Goal: Transaction & Acquisition: Purchase product/service

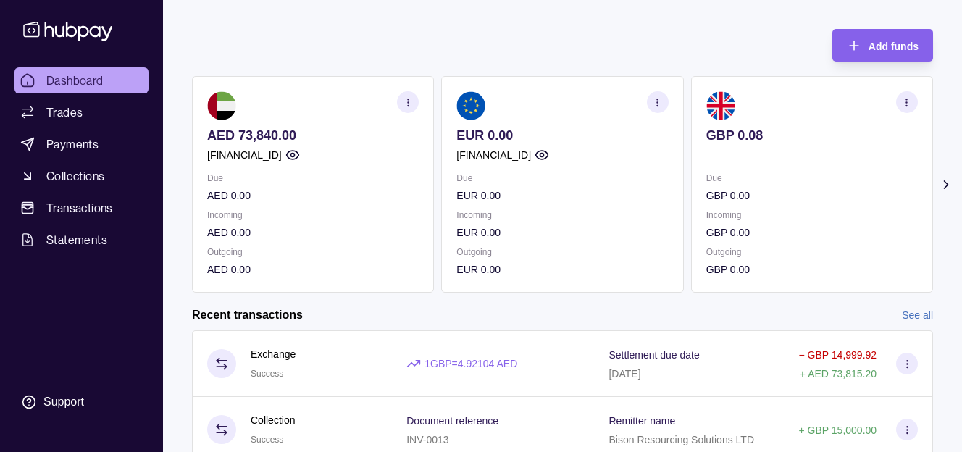
scroll to position [64, 0]
click at [75, 149] on span "Payments" at bounding box center [72, 143] width 52 height 17
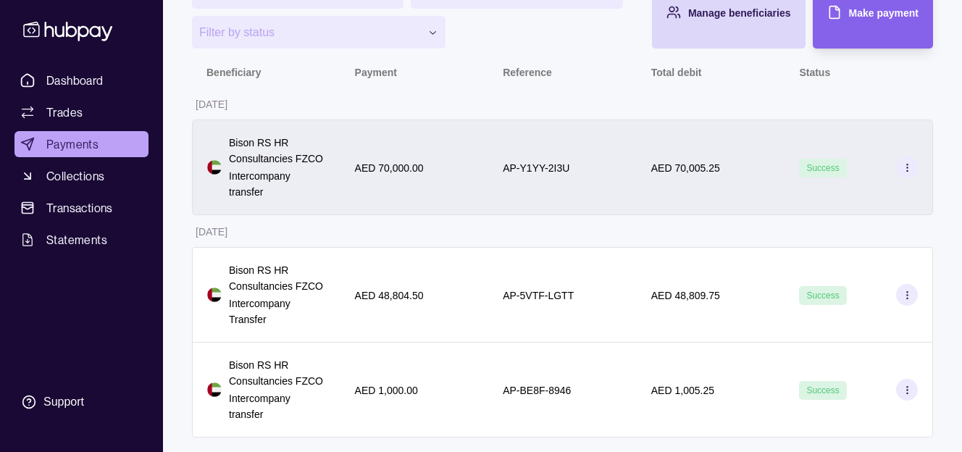
scroll to position [131, 0]
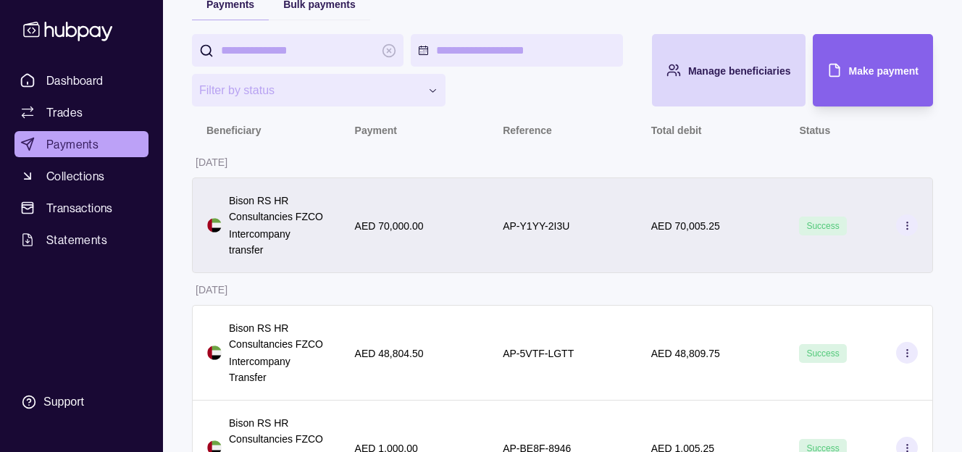
click at [471, 227] on div "AED 70,000.00" at bounding box center [414, 225] width 119 height 17
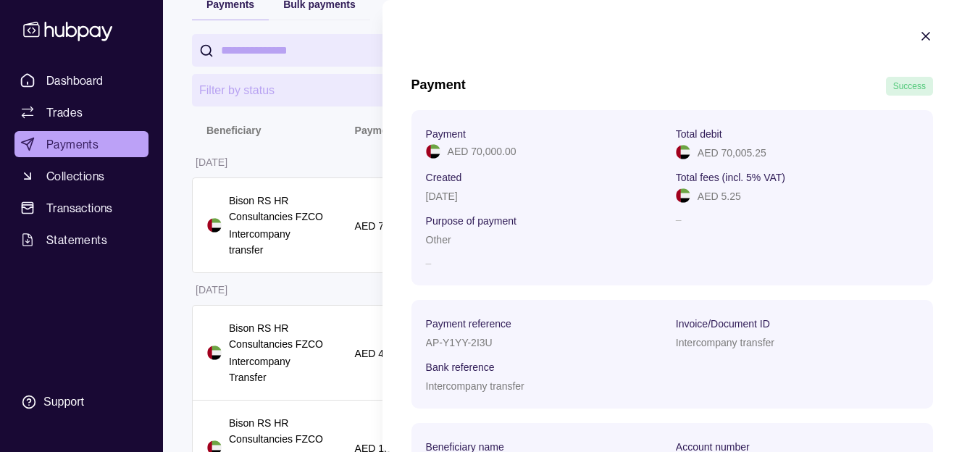
scroll to position [0, 0]
click at [934, 33] on section "Payment Success Payment AED 70,000.00 Total debit AED 70,005.25 Created [DATE] …" at bounding box center [671, 266] width 579 height 532
click at [929, 35] on icon "button" at bounding box center [925, 36] width 14 height 14
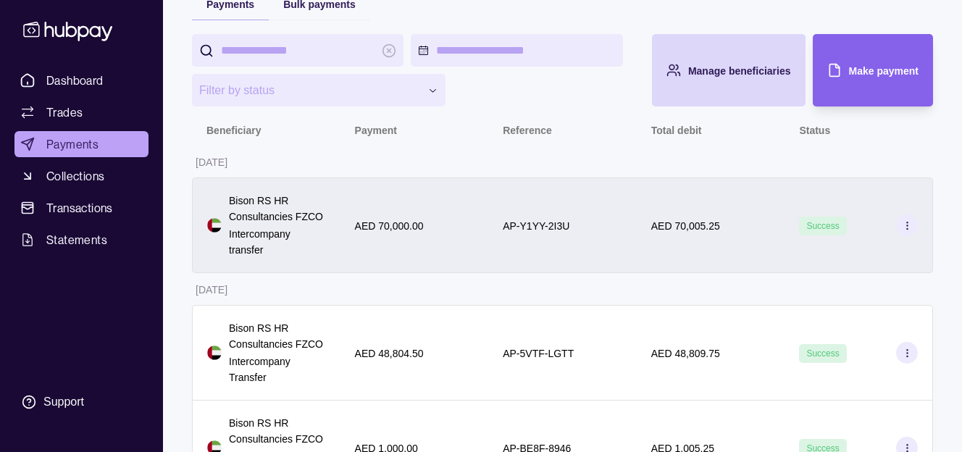
click at [604, 208] on div "AP-Y1YY-2I3U" at bounding box center [562, 225] width 148 height 96
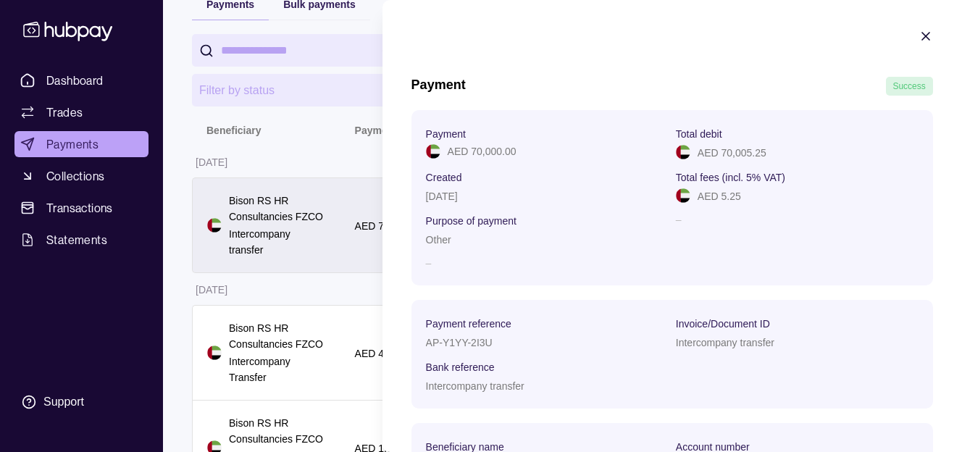
click at [342, 214] on html "**********" at bounding box center [481, 189] width 962 height 641
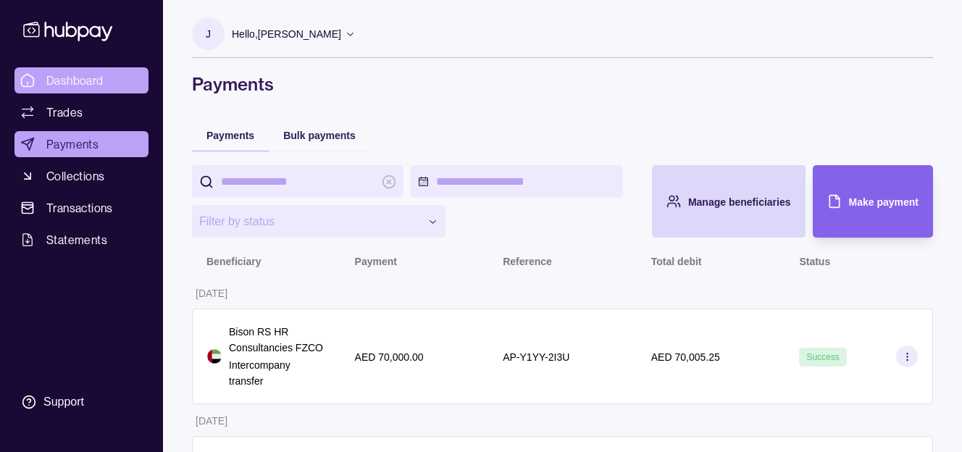
click at [67, 92] on link "Dashboard" at bounding box center [81, 80] width 134 height 26
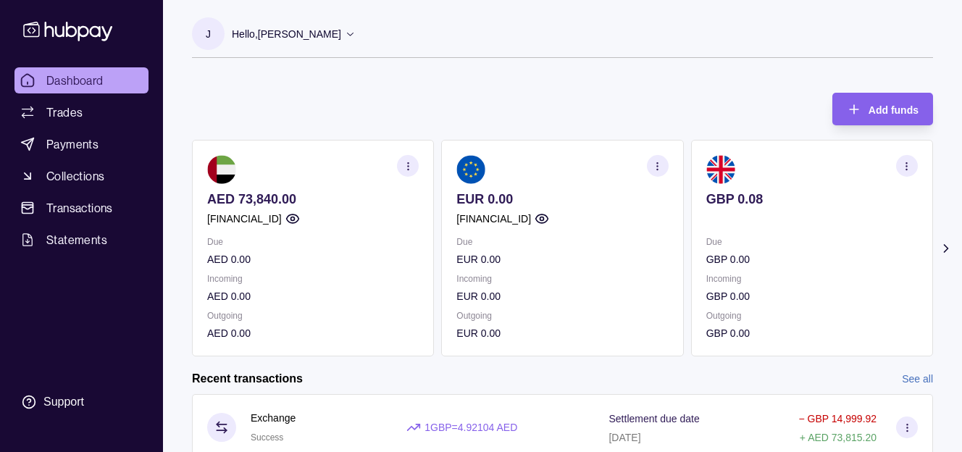
click at [259, 182] on section at bounding box center [312, 169] width 211 height 29
click at [73, 150] on span "Payments" at bounding box center [72, 143] width 52 height 17
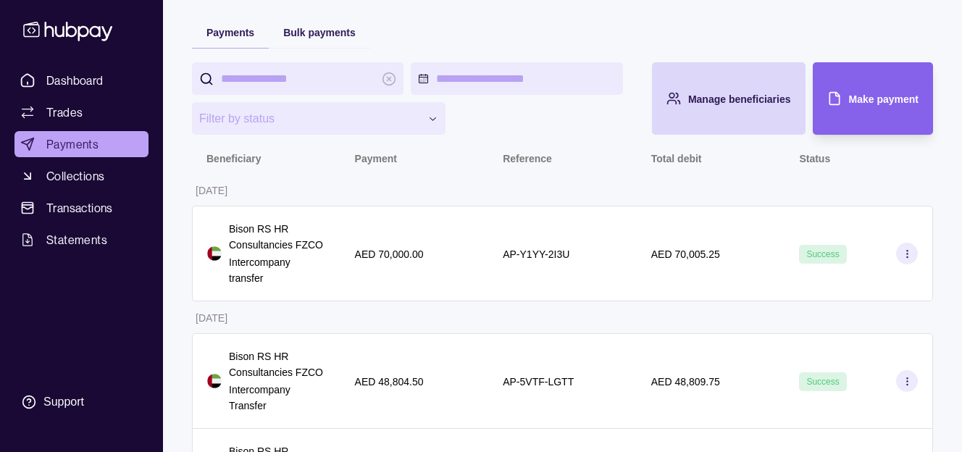
scroll to position [131, 0]
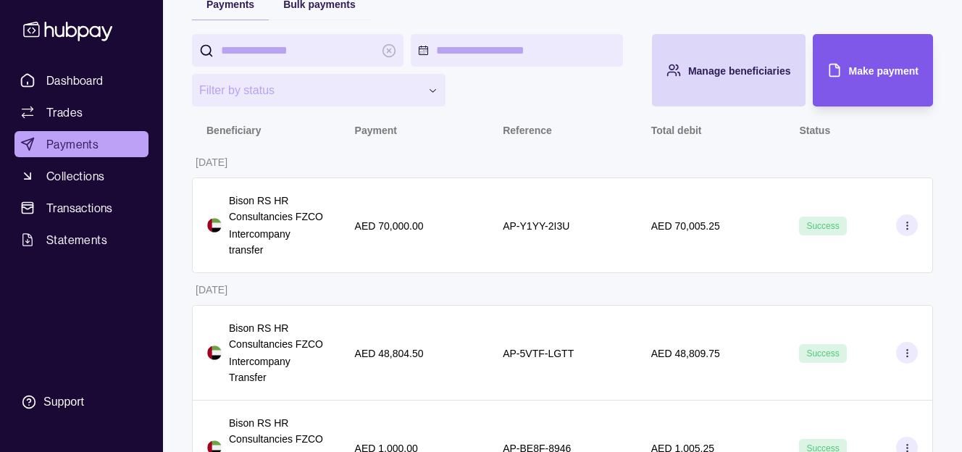
click at [899, 67] on span "Make payment" at bounding box center [884, 71] width 70 height 12
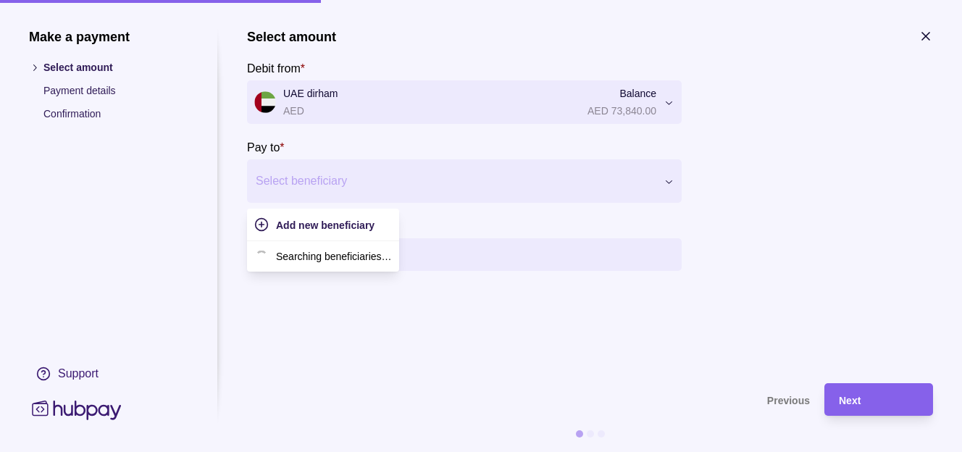
click at [353, 177] on div at bounding box center [455, 181] width 399 height 20
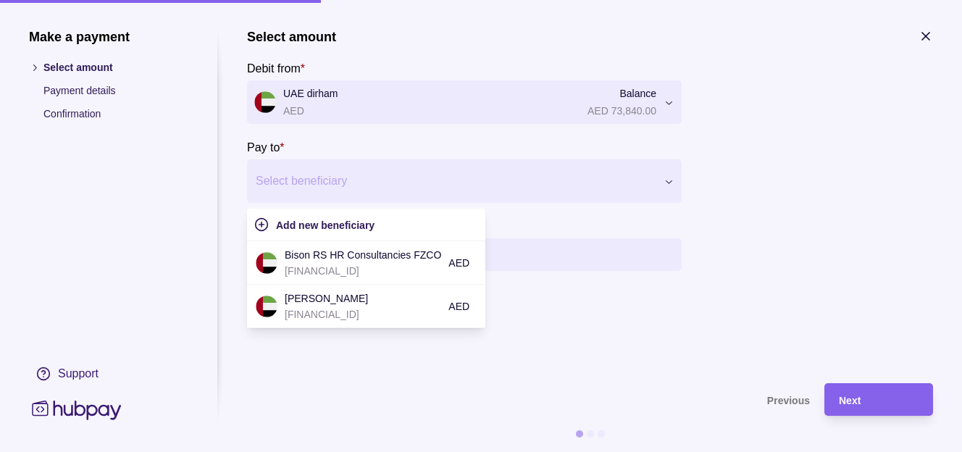
click at [335, 267] on p "[FINANCIAL_ID]" at bounding box center [363, 271] width 156 height 16
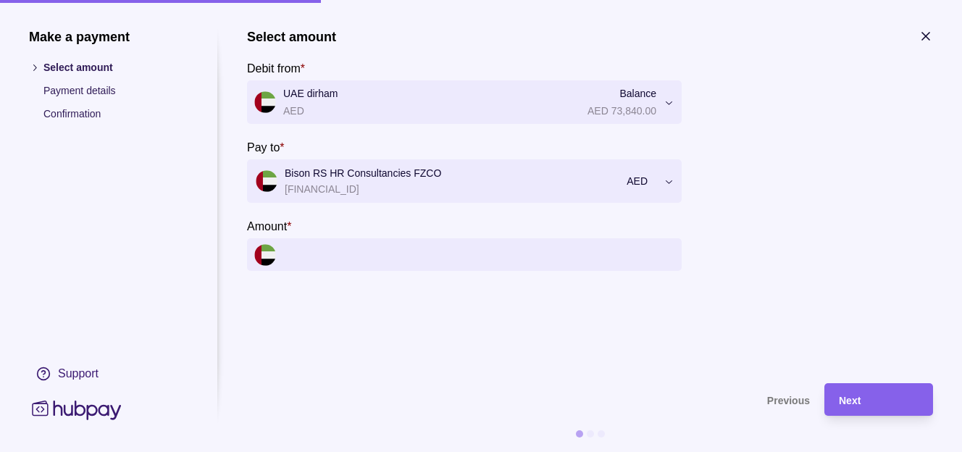
click at [350, 255] on input "Amount *" at bounding box center [478, 254] width 391 height 33
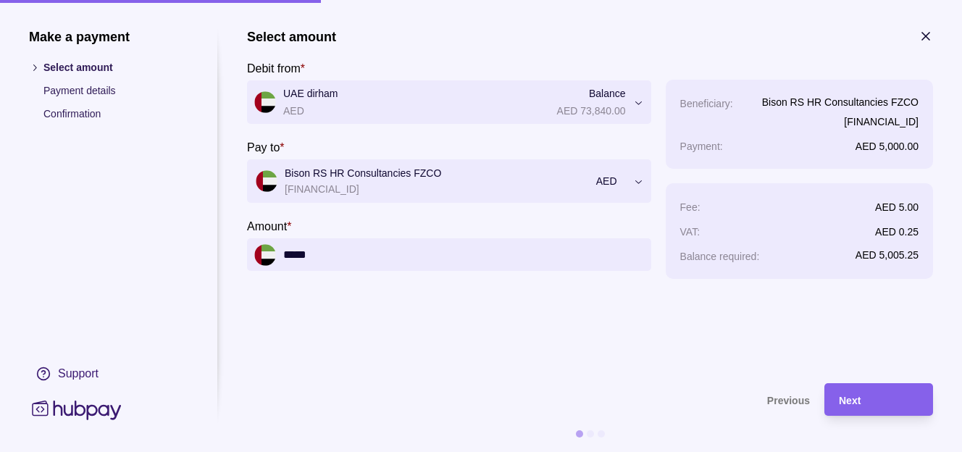
type input "******"
click at [636, 343] on section "**********" at bounding box center [590, 199] width 686 height 340
click at [847, 408] on div "Next" at bounding box center [879, 399] width 80 height 17
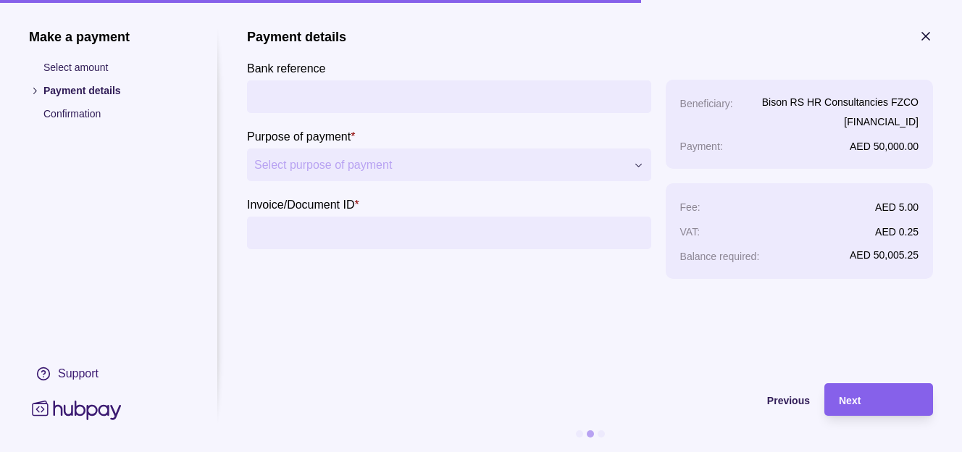
click at [356, 93] on input "Bank reference" at bounding box center [449, 96] width 390 height 33
type input "**********"
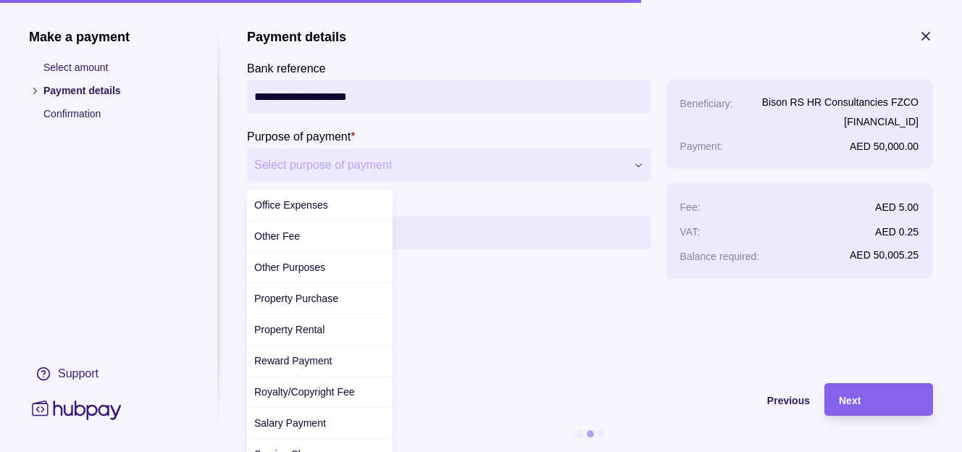
scroll to position [431, 0]
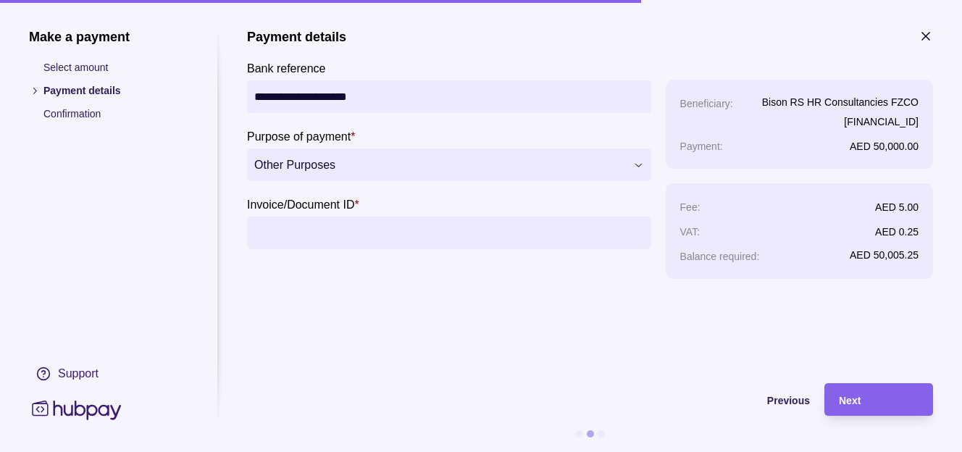
click at [314, 229] on input "Invoice/Document ID *" at bounding box center [449, 233] width 390 height 33
paste input "**********"
type input "**********"
click at [722, 369] on section "**********" at bounding box center [590, 199] width 686 height 340
click at [867, 408] on div "Next" at bounding box center [879, 399] width 80 height 17
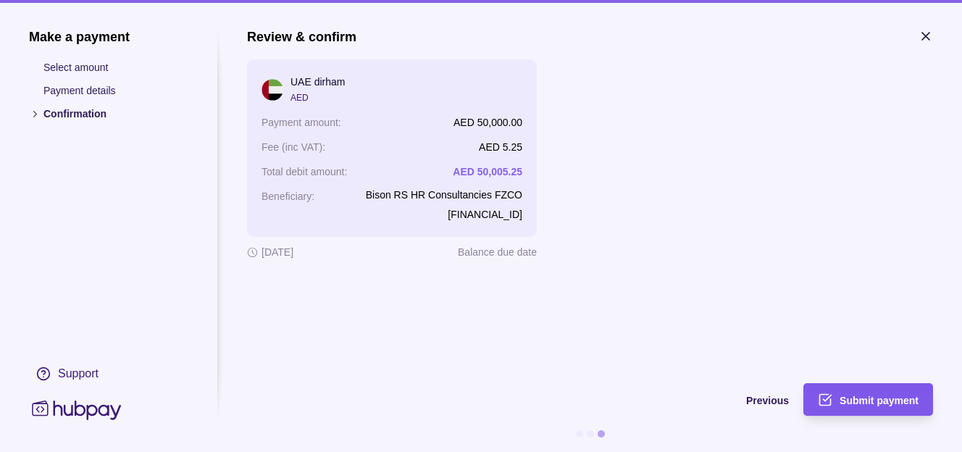
click at [879, 406] on span "Submit payment" at bounding box center [878, 401] width 79 height 12
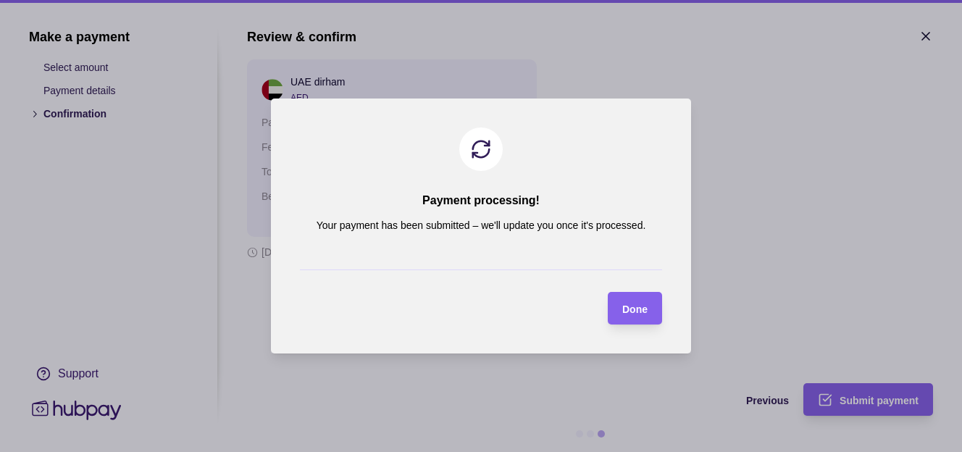
click at [635, 315] on span "Done" at bounding box center [634, 309] width 25 height 12
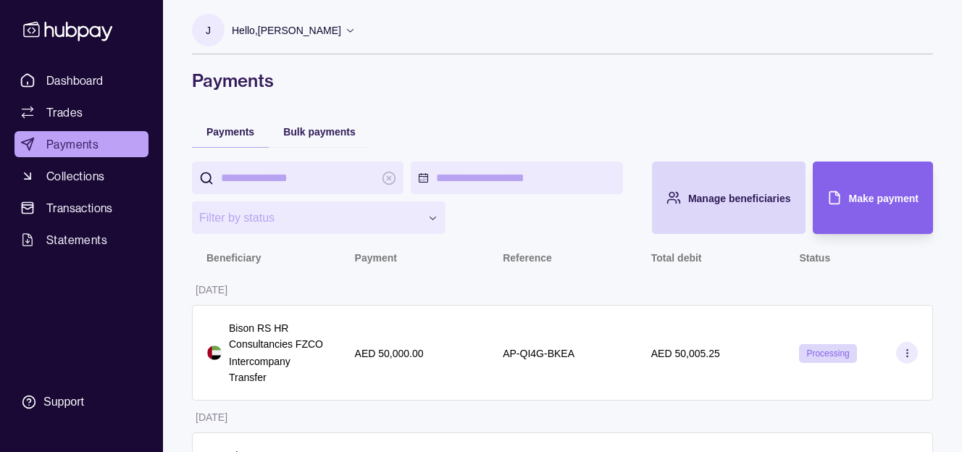
scroll to position [3, 0]
click at [599, 269] on th "Reference" at bounding box center [562, 258] width 148 height 32
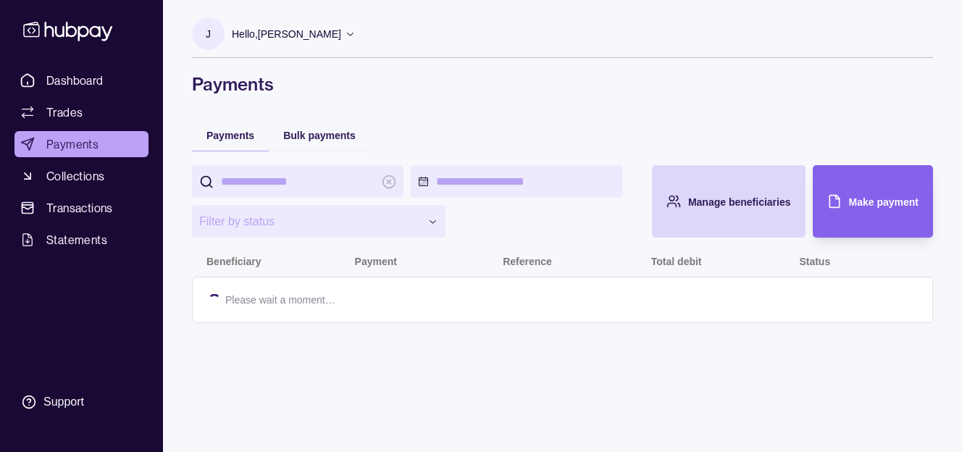
scroll to position [4, 0]
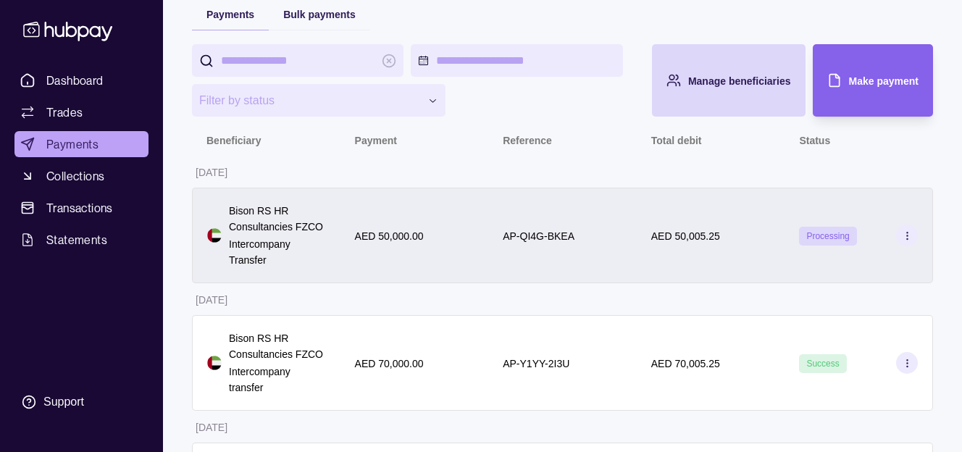
click at [902, 238] on icon at bounding box center [907, 236] width 11 height 11
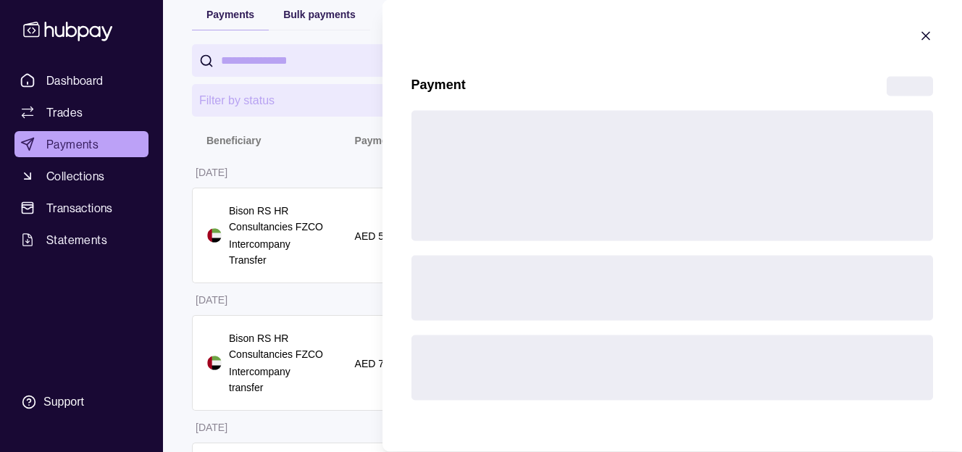
scroll to position [121, 0]
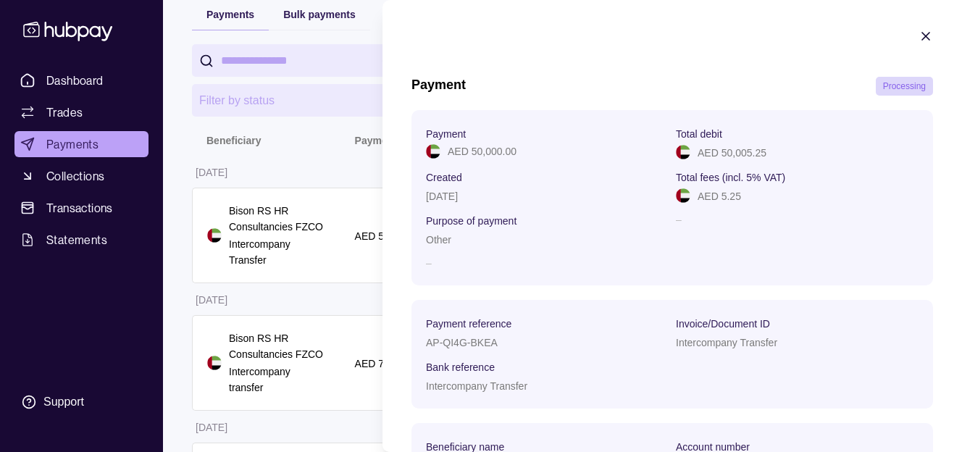
click at [922, 38] on icon "button" at bounding box center [925, 36] width 14 height 14
